Goal: Transaction & Acquisition: Purchase product/service

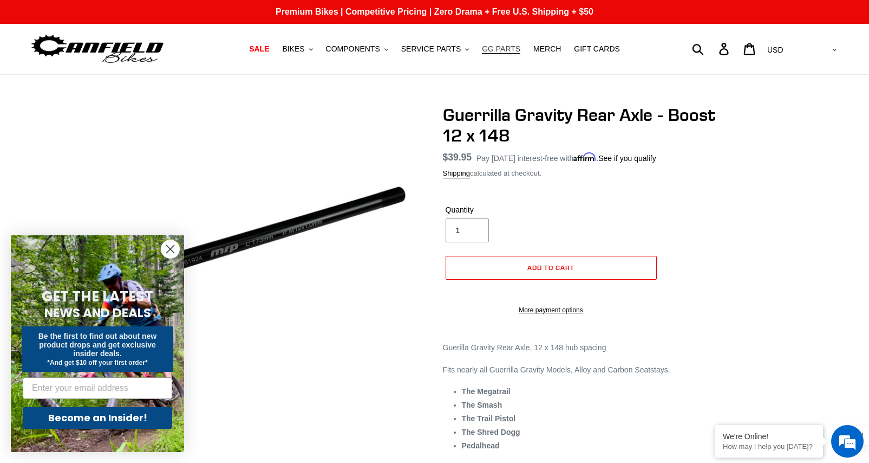
click at [496, 49] on span "GG PARTS" at bounding box center [501, 48] width 38 height 9
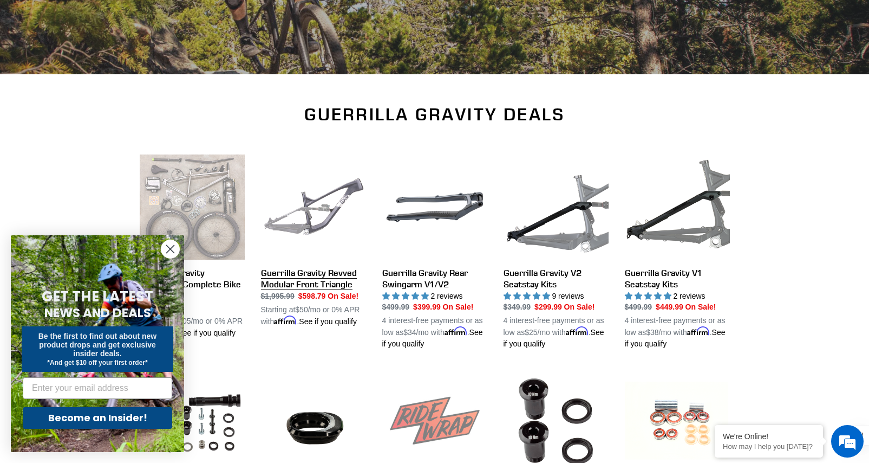
scroll to position [258, 0]
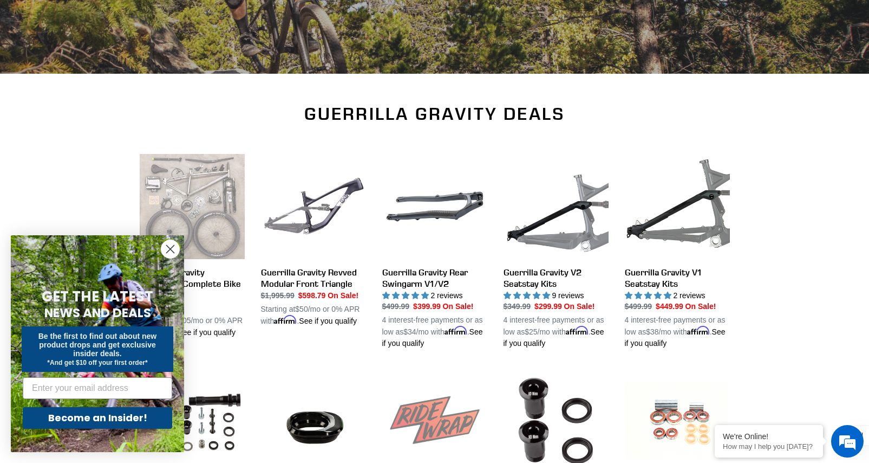
click at [164, 249] on circle "Close dialog" at bounding box center [170, 249] width 18 height 18
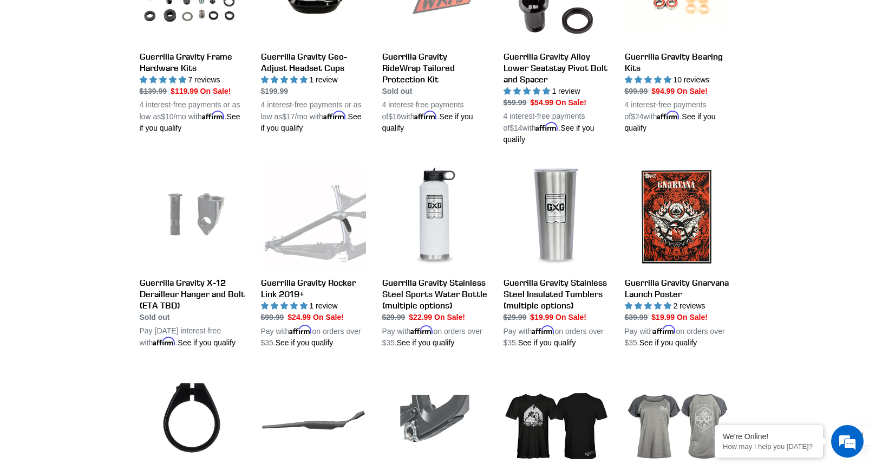
scroll to position [0, 0]
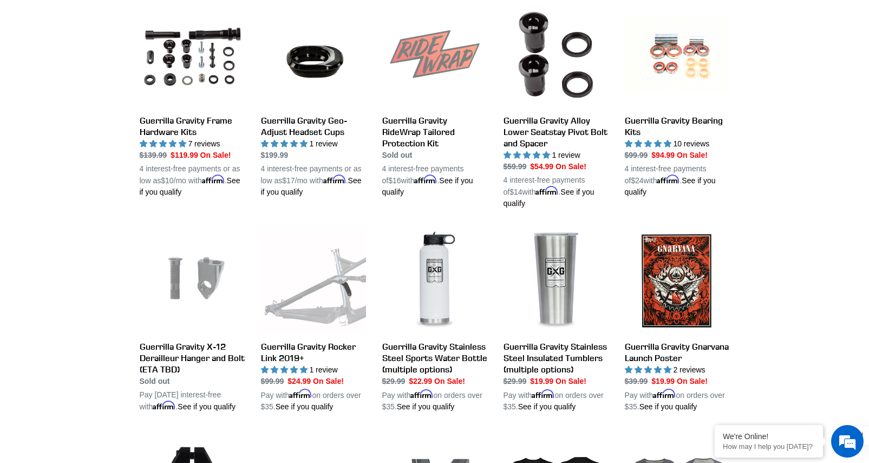
scroll to position [612, 0]
